Goal: Navigation & Orientation: Find specific page/section

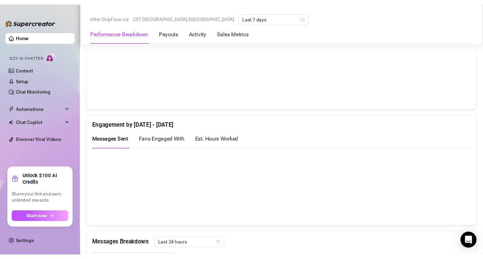
scroll to position [407, 0]
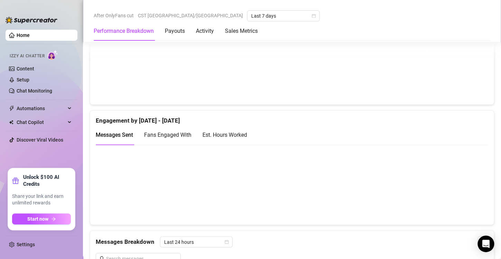
click at [227, 134] on div "Est. Hours Worked" at bounding box center [225, 135] width 45 height 9
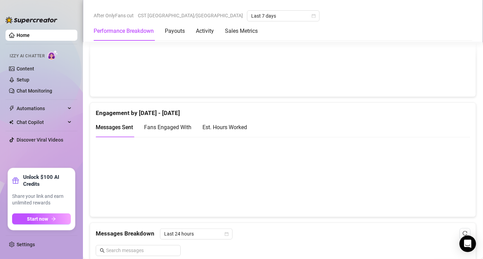
scroll to position [419, 0]
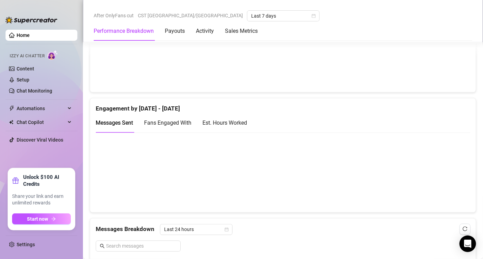
click at [242, 120] on div "Est. Hours Worked" at bounding box center [225, 123] width 45 height 9
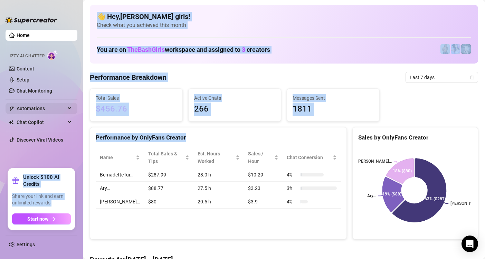
drag, startPoint x: 156, startPoint y: 220, endPoint x: 22, endPoint y: 107, distance: 175.4
click at [22, 107] on div "Home Izzy AI Chatter Content Setup Chat Monitoring Automations Chat Copilot Dis…" at bounding box center [242, 129] width 485 height 259
drag, startPoint x: 20, startPoint y: 99, endPoint x: 8, endPoint y: 72, distance: 30.3
click at [19, 96] on ul "Home Izzy AI Chatter Content Setup Chat Monitoring Automations Chat Copilot Dis…" at bounding box center [42, 96] width 72 height 139
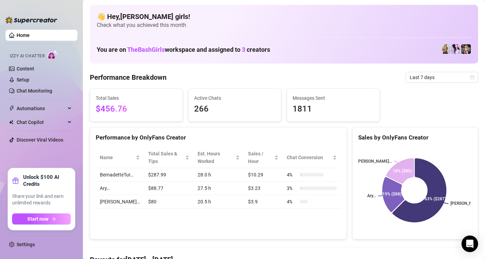
click at [5, 43] on aside "Home Izzy AI Chatter Content Setup Chat Monitoring Automations Chat Copilot Dis…" at bounding box center [41, 129] width 83 height 259
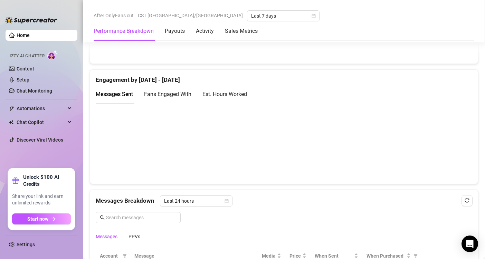
scroll to position [455, 0]
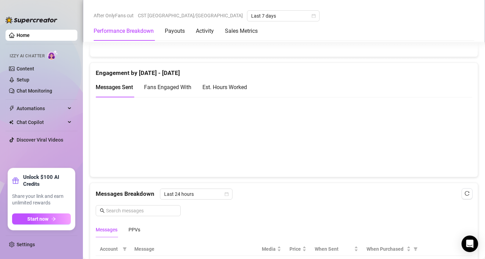
click at [180, 90] on div "Fans Engaged With" at bounding box center [167, 87] width 47 height 9
click at [234, 86] on div "Est. Hours Worked" at bounding box center [225, 87] width 45 height 9
